Goal: Task Accomplishment & Management: Use online tool/utility

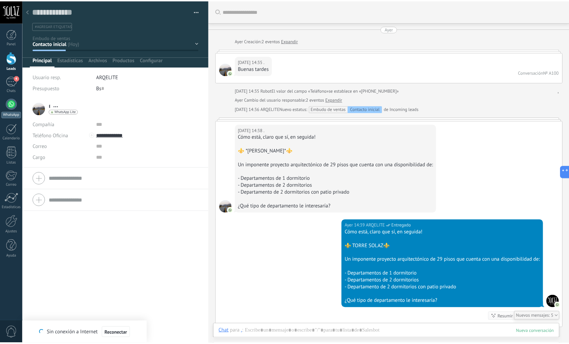
scroll to position [10, 0]
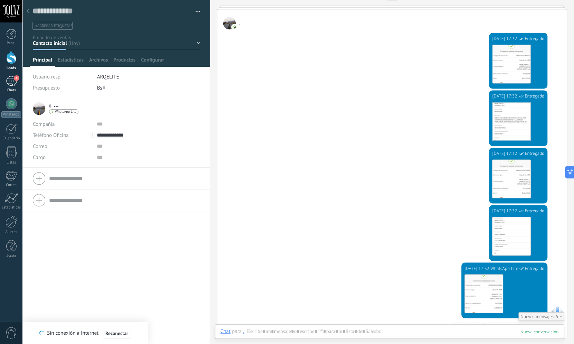
click at [11, 82] on div "4" at bounding box center [11, 81] width 11 height 10
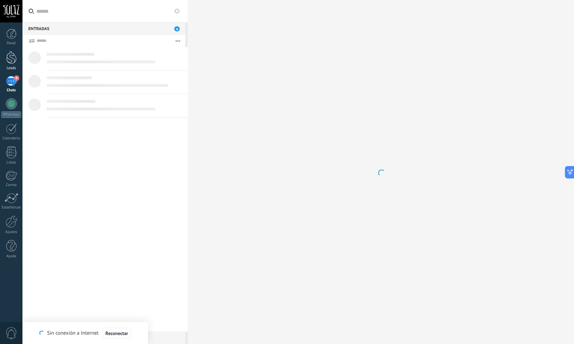
click at [7, 58] on div at bounding box center [11, 57] width 10 height 13
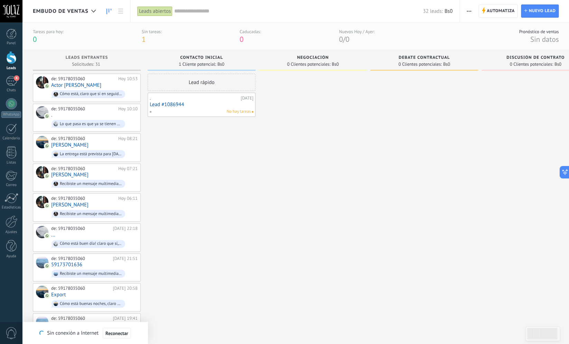
click at [30, 30] on div "Tareas para [DATE]: 0 Sin tareas: 1 Caducadas: 0 Nuevos [DATE] / [DATE]: 0 / 0 …" at bounding box center [295, 36] width 546 height 28
click at [34, 33] on div "Tareas para hoy:" at bounding box center [48, 32] width 31 height 6
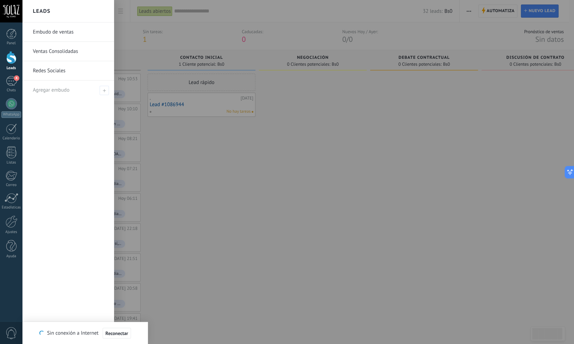
click at [10, 64] on div at bounding box center [11, 57] width 10 height 13
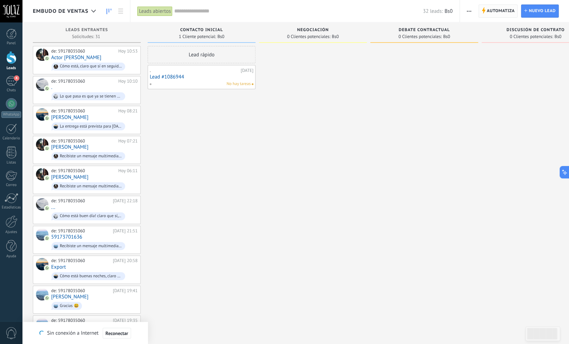
click at [485, 8] on span "Automatiza Automatiza" at bounding box center [497, 10] width 39 height 13
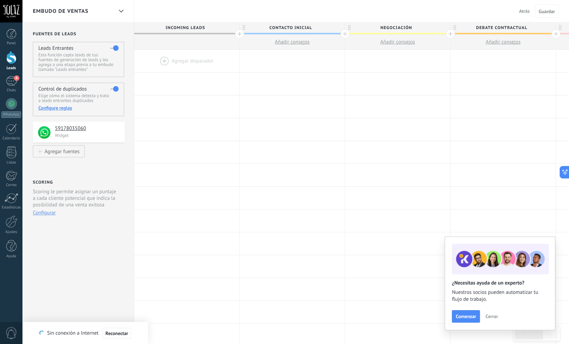
click at [496, 319] on span "Cerrar" at bounding box center [491, 316] width 12 height 5
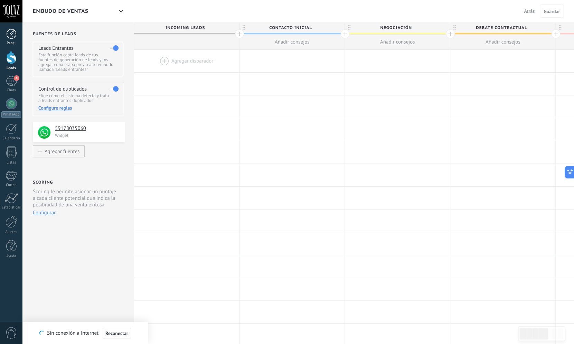
click at [11, 42] on div "Panel" at bounding box center [11, 43] width 20 height 4
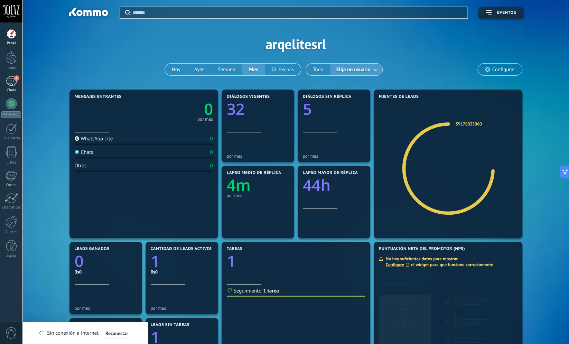
click at [12, 81] on div "4" at bounding box center [11, 81] width 11 height 10
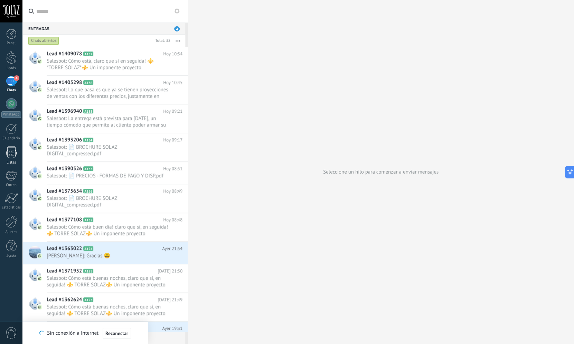
click at [13, 152] on div at bounding box center [11, 152] width 10 height 12
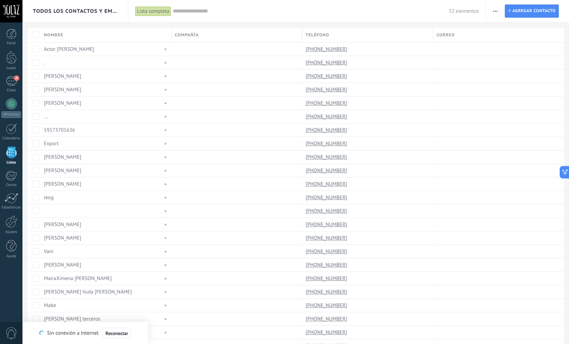
click at [493, 12] on span "button" at bounding box center [495, 10] width 4 height 13
click at [503, 27] on span "Imprimir" at bounding box center [508, 29] width 19 height 14
type textarea "**********"
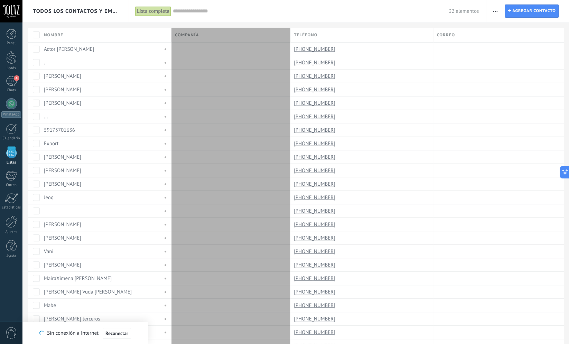
scroll to position [7, 0]
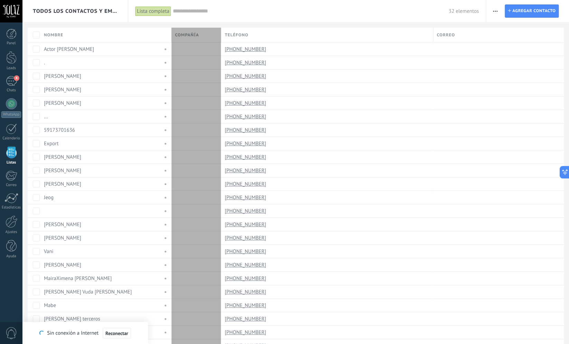
drag, startPoint x: 301, startPoint y: 35, endPoint x: 220, endPoint y: 39, distance: 81.0
click at [220, 39] on div "Compañía" at bounding box center [196, 35] width 50 height 15
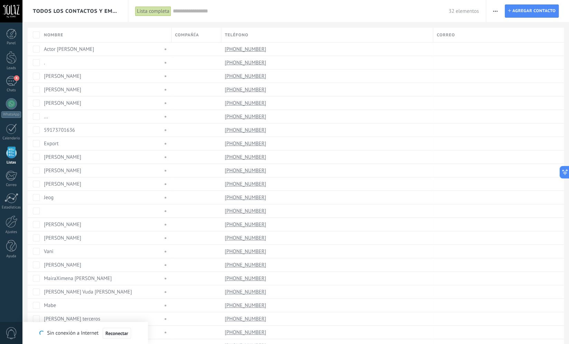
click at [187, 35] on span "Compañía" at bounding box center [187, 35] width 24 height 7
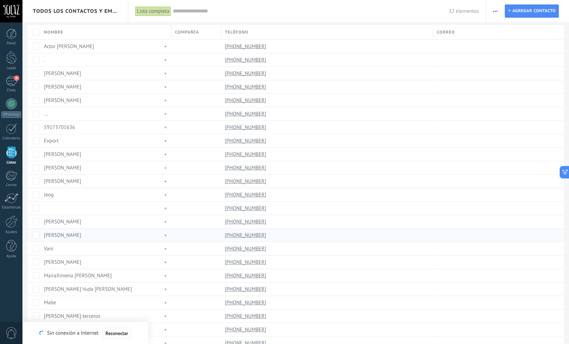
scroll to position [0, 0]
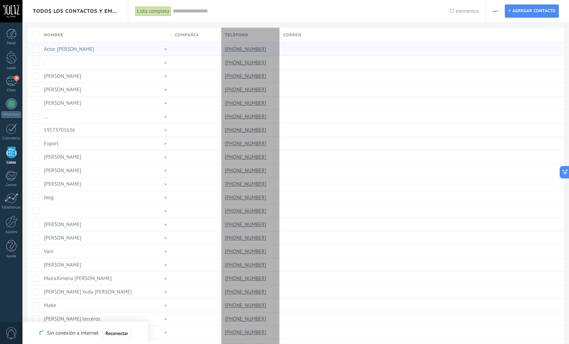
drag, startPoint x: 434, startPoint y: 35, endPoint x: 280, endPoint y: 43, distance: 154.3
click at [280, 43] on div "Nombre Compañía Teléfono Correo Actor [PERSON_NAME] [PHONE_NUMBER] . [PHONE_NUM…" at bounding box center [298, 251] width 541 height 446
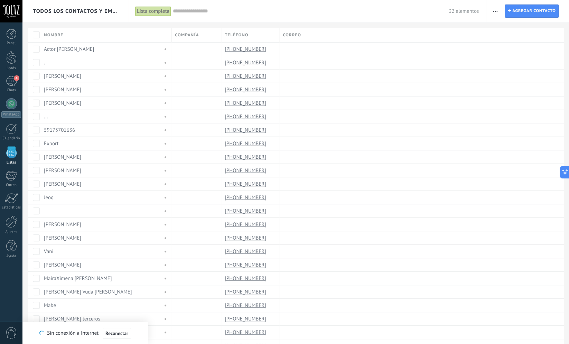
click at [361, 32] on div "Correo" at bounding box center [421, 35] width 284 height 15
drag, startPoint x: 564, startPoint y: 32, endPoint x: 559, endPoint y: 32, distance: 4.5
click at [559, 32] on div "Nombre Compañía Teléfono Correo Actor [PERSON_NAME] [PHONE_NUMBER] . [PHONE_NUM…" at bounding box center [298, 251] width 541 height 446
click at [563, 32] on div "Nombre Compañía Teléfono Correo Actor [PERSON_NAME] [PHONE_NUMBER] . [PHONE_NUM…" at bounding box center [298, 251] width 541 height 446
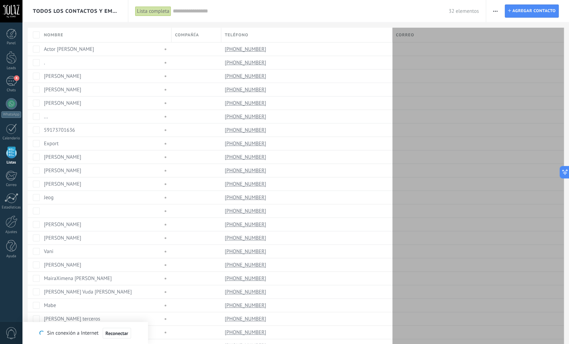
drag, startPoint x: 563, startPoint y: 32, endPoint x: 450, endPoint y: 40, distance: 113.2
click at [450, 40] on div "Correo" at bounding box center [477, 35] width 171 height 15
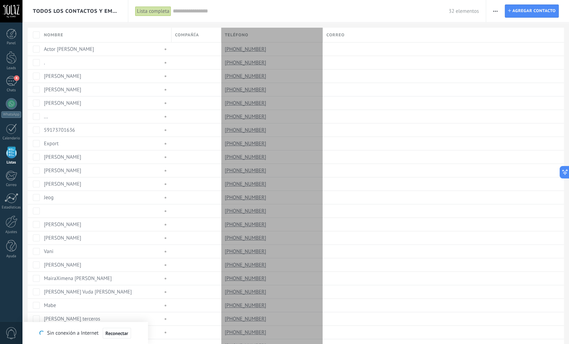
drag, startPoint x: 391, startPoint y: 36, endPoint x: 322, endPoint y: 50, distance: 70.9
click at [322, 42] on div "Teléfono" at bounding box center [272, 35] width 102 height 15
